Goal: Transaction & Acquisition: Purchase product/service

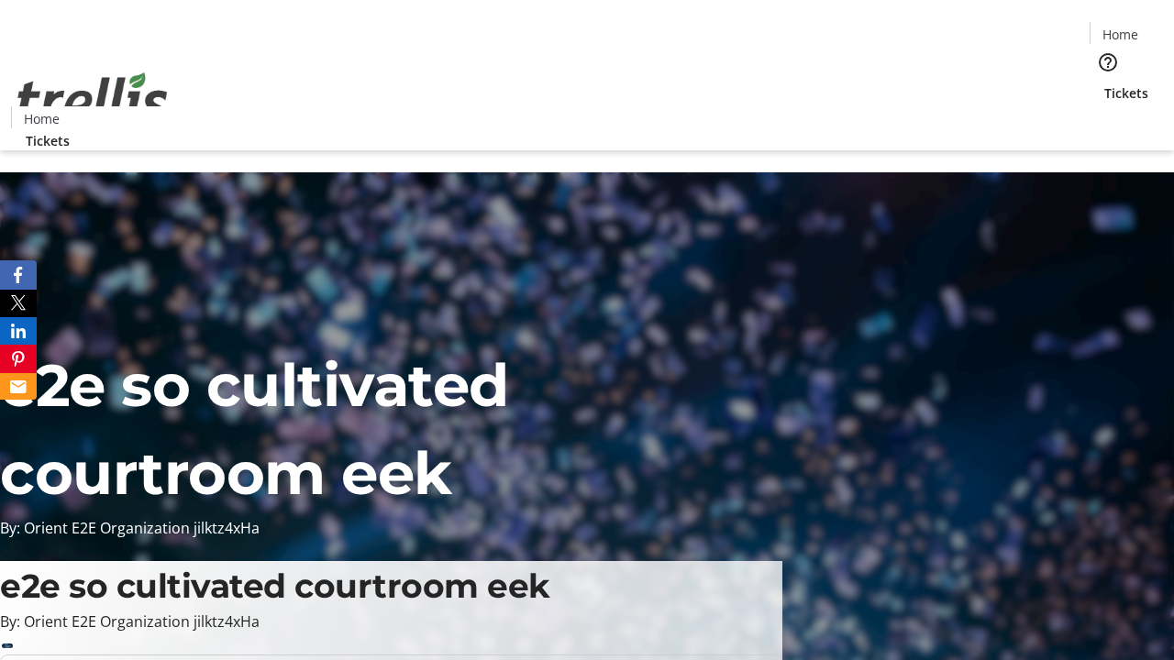
click at [1104, 83] on span "Tickets" at bounding box center [1126, 92] width 44 height 19
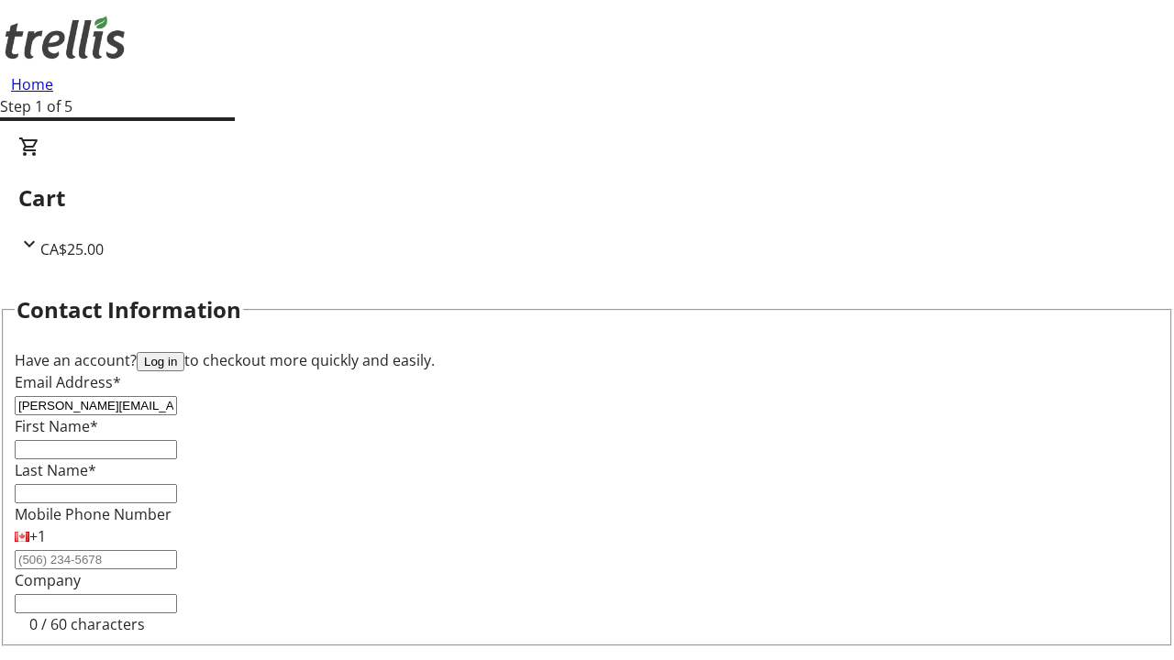
type input "[PERSON_NAME][EMAIL_ADDRESS][DOMAIN_NAME]"
type input "[PERSON_NAME]"
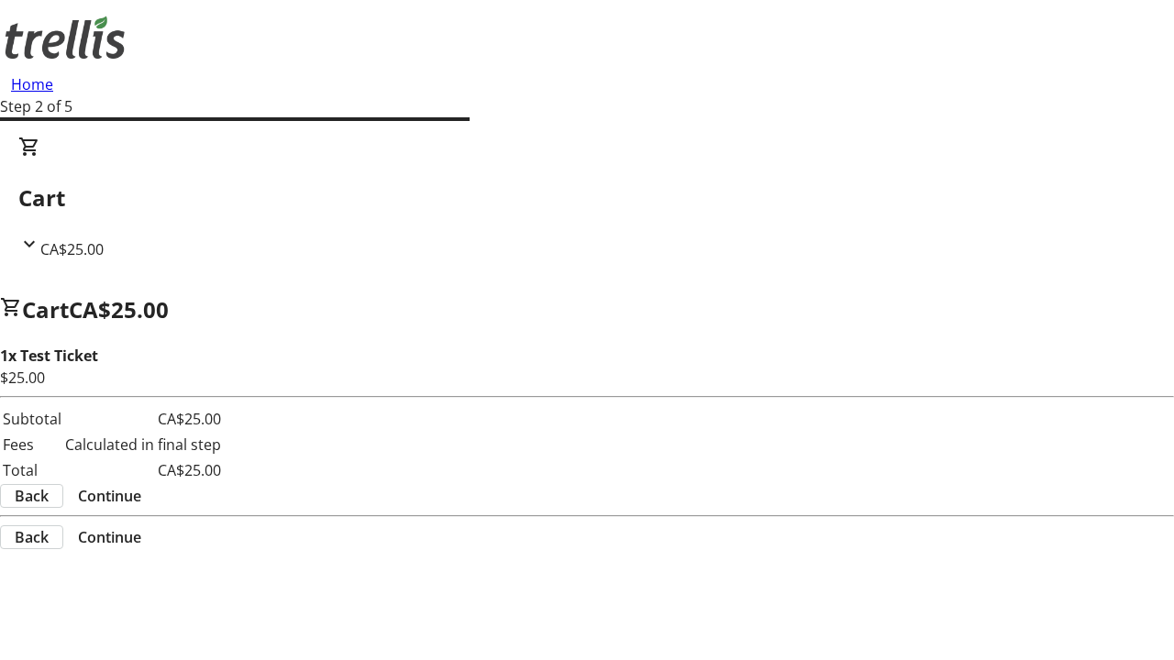
click at [141, 485] on span "Continue" at bounding box center [109, 496] width 63 height 22
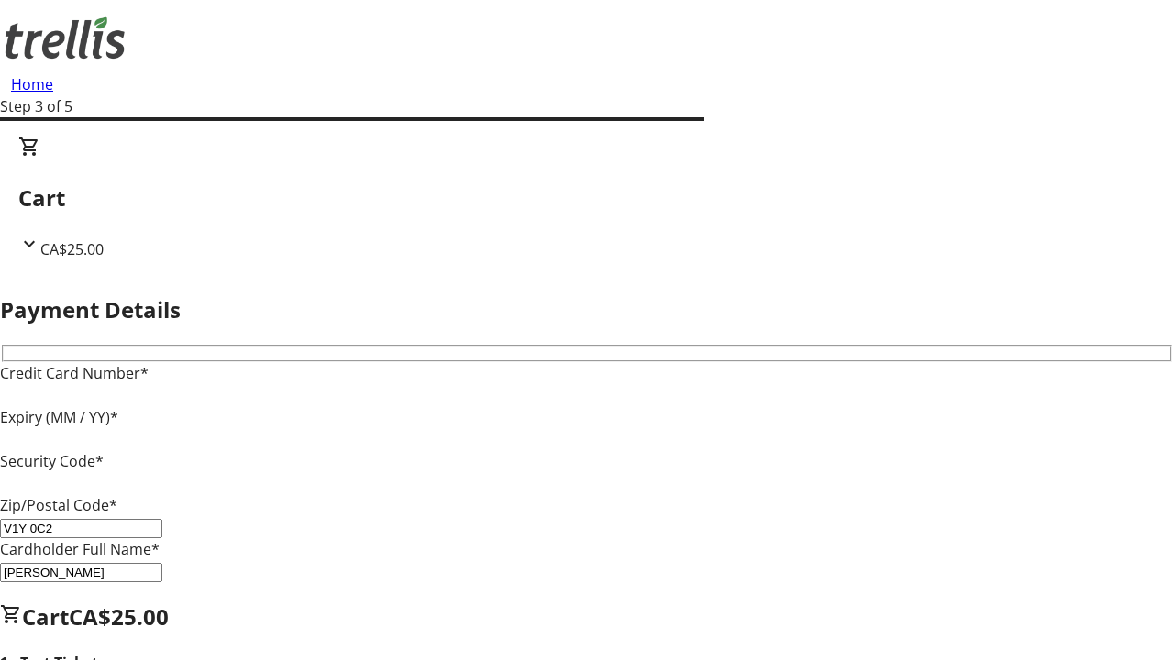
type input "V1Y 0C2"
